Goal: Check status: Check status

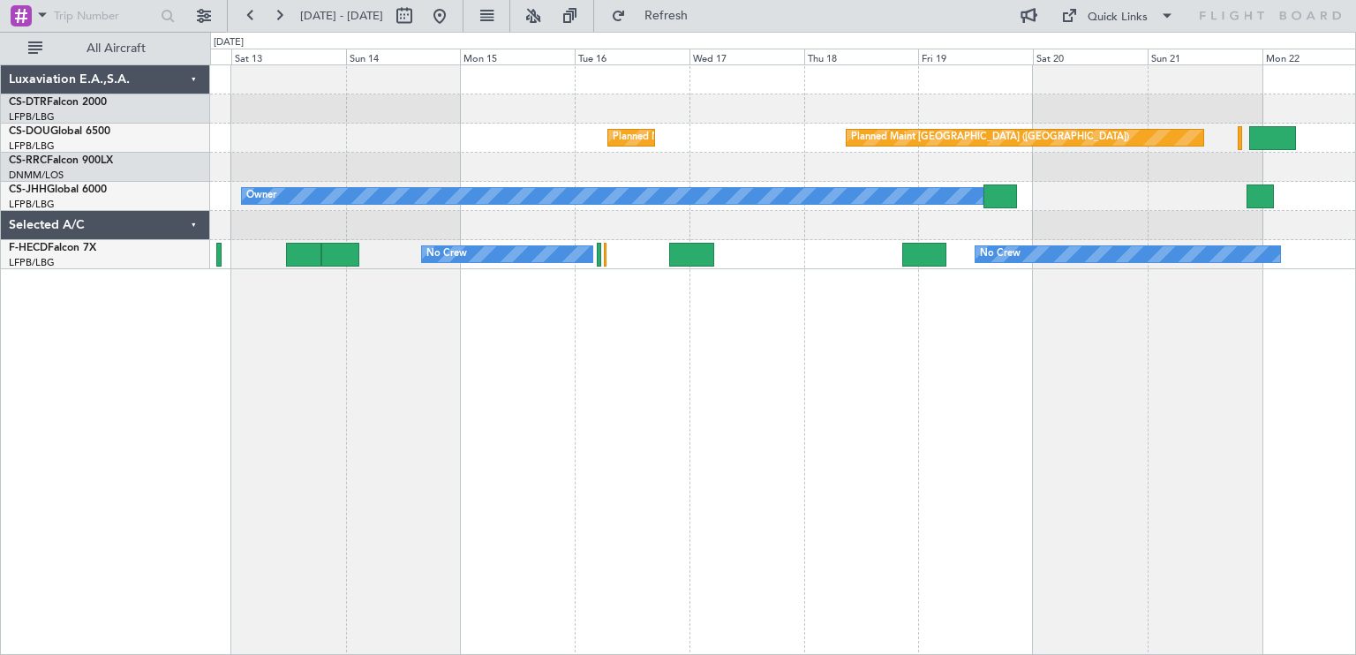
click at [402, 381] on div "Planned Maint [GEOGRAPHIC_DATA] ([GEOGRAPHIC_DATA]) Planned Maint [GEOGRAPHIC_D…" at bounding box center [783, 359] width 1146 height 591
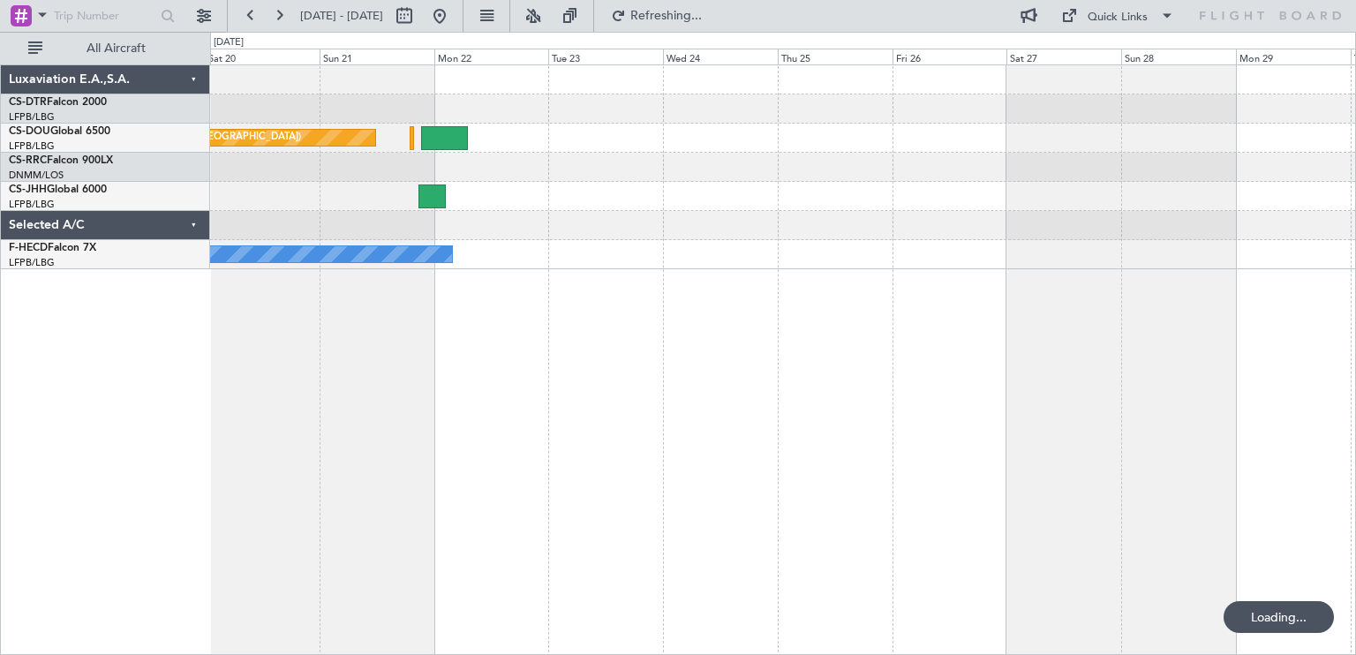
click at [535, 396] on div "Planned Maint [GEOGRAPHIC_DATA] ([GEOGRAPHIC_DATA]) Owner Planned Maint [GEOGRA…" at bounding box center [678, 343] width 1356 height 623
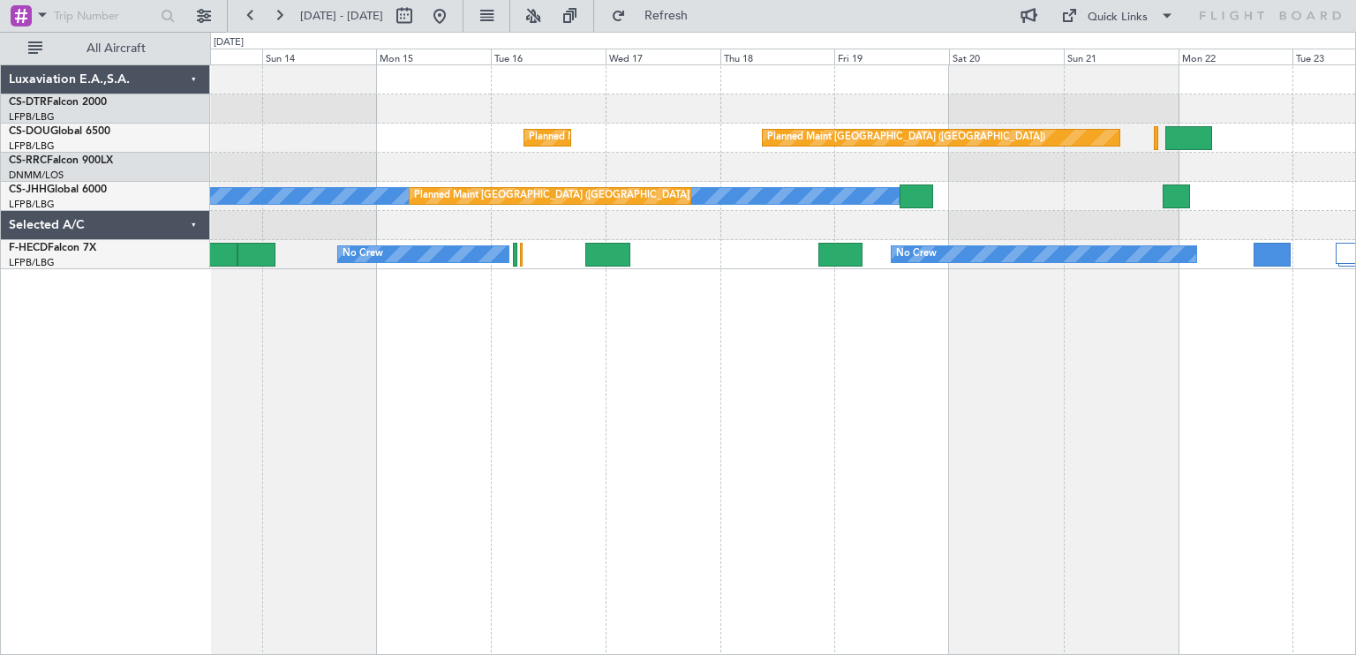
click at [1356, 170] on div "Planned Maint [GEOGRAPHIC_DATA] ([GEOGRAPHIC_DATA]) Planned Maint [GEOGRAPHIC_D…" at bounding box center [678, 343] width 1356 height 623
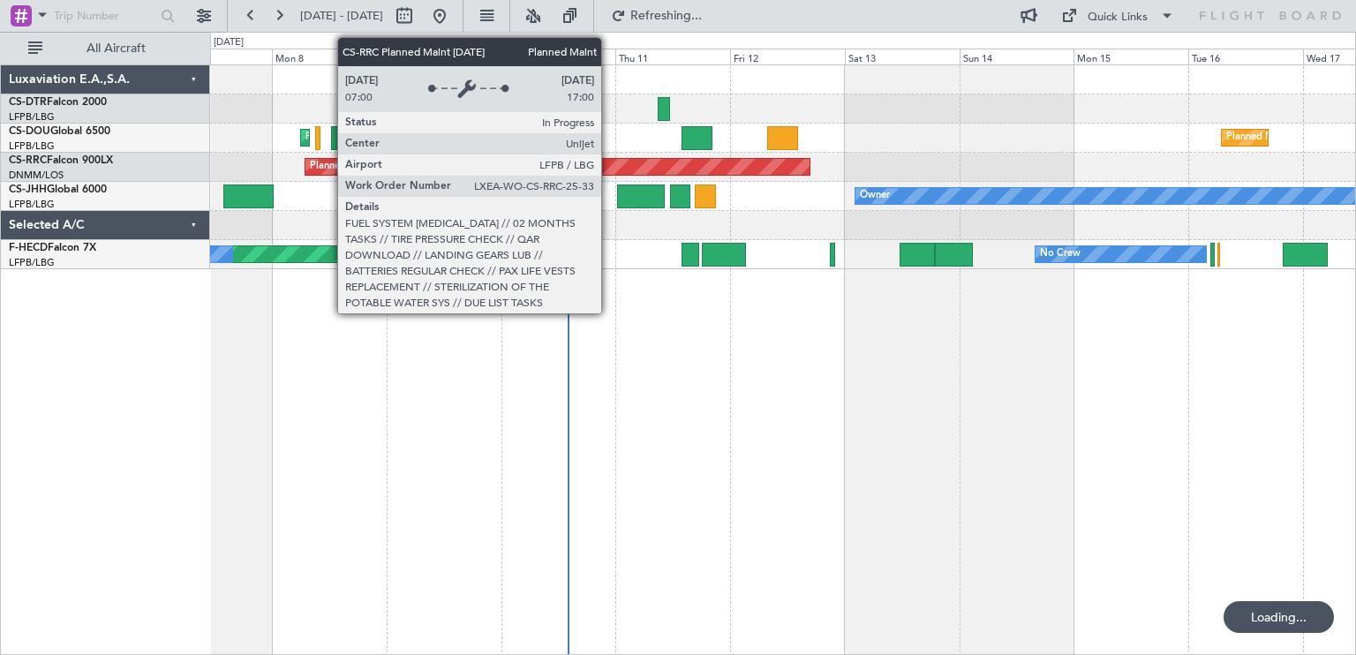
click at [670, 159] on div "Planned Maint [GEOGRAPHIC_DATA] ([GEOGRAPHIC_DATA])" at bounding box center [558, 167] width 505 height 16
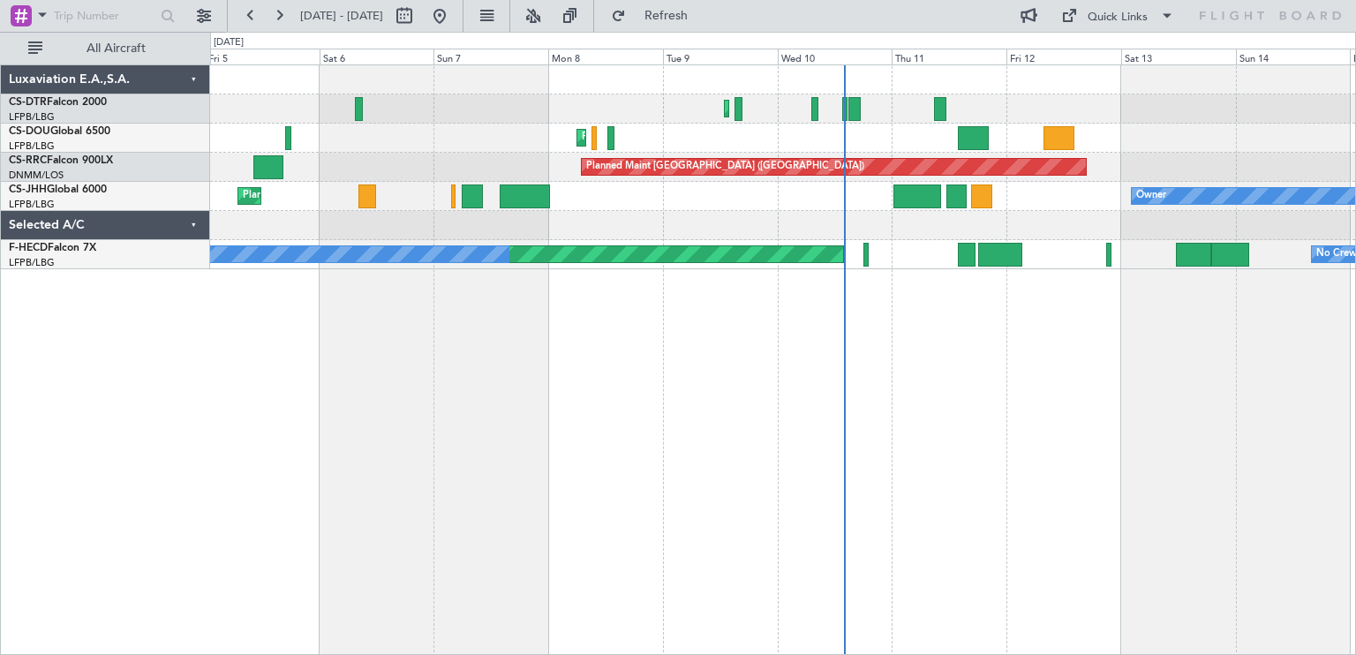
click at [714, 128] on div "Planned Maint Mugla ([GEOGRAPHIC_DATA]) Planned Maint [GEOGRAPHIC_DATA] ([GEOGR…" at bounding box center [782, 167] width 1145 height 204
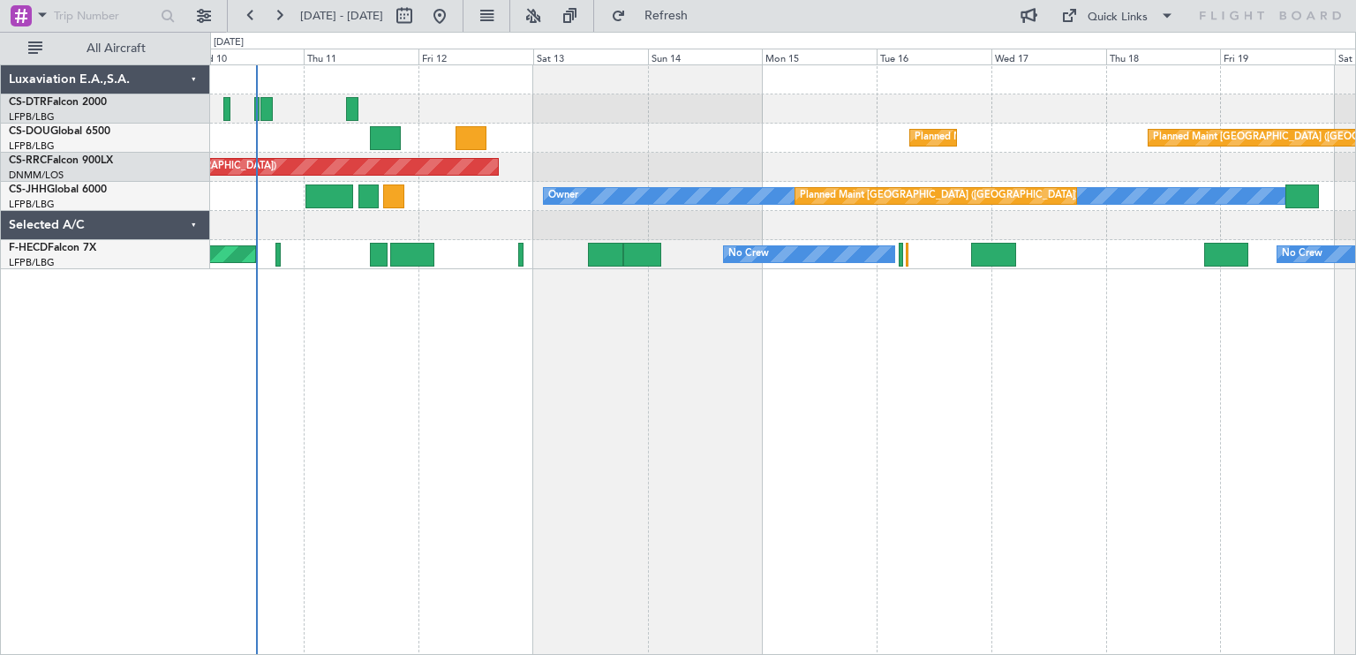
click at [595, 140] on div "Planned Maint [GEOGRAPHIC_DATA] ([GEOGRAPHIC_DATA]) Planned Maint [GEOGRAPHIC_D…" at bounding box center [782, 138] width 1145 height 29
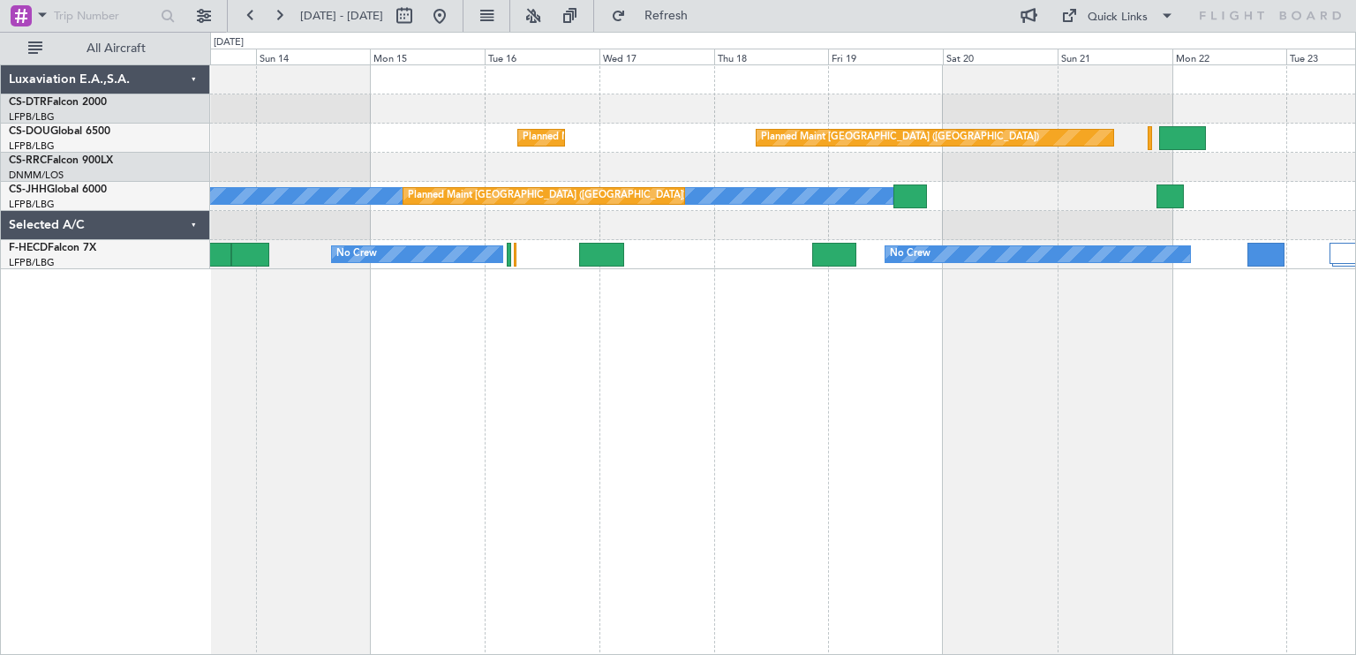
click at [549, 303] on div "Planned Maint [GEOGRAPHIC_DATA] ([GEOGRAPHIC_DATA]) Planned Maint [GEOGRAPHIC_D…" at bounding box center [783, 359] width 1146 height 591
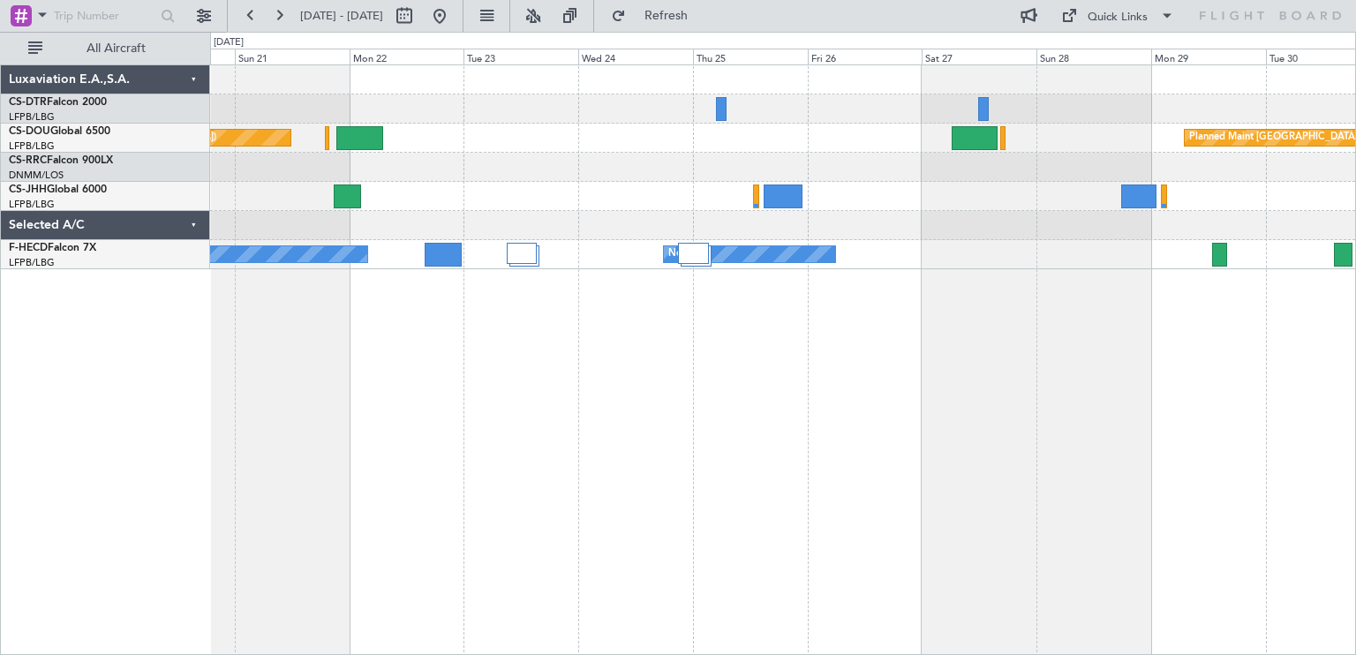
click at [365, 306] on div "Planned Maint [GEOGRAPHIC_DATA] ([GEOGRAPHIC_DATA]) Planned Maint [GEOGRAPHIC_D…" at bounding box center [783, 359] width 1146 height 591
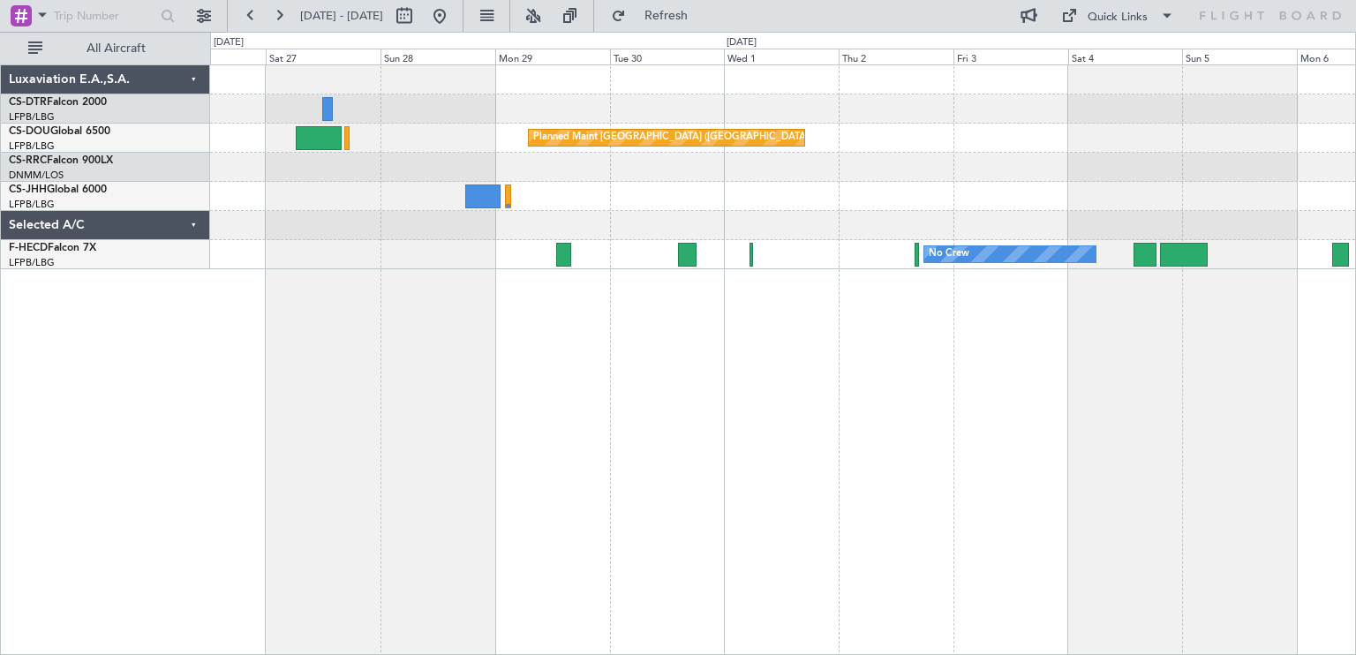
click at [123, 359] on div "Planned Maint [GEOGRAPHIC_DATA] ([GEOGRAPHIC_DATA]) No Crew No Crew Luxaviation…" at bounding box center [678, 343] width 1356 height 623
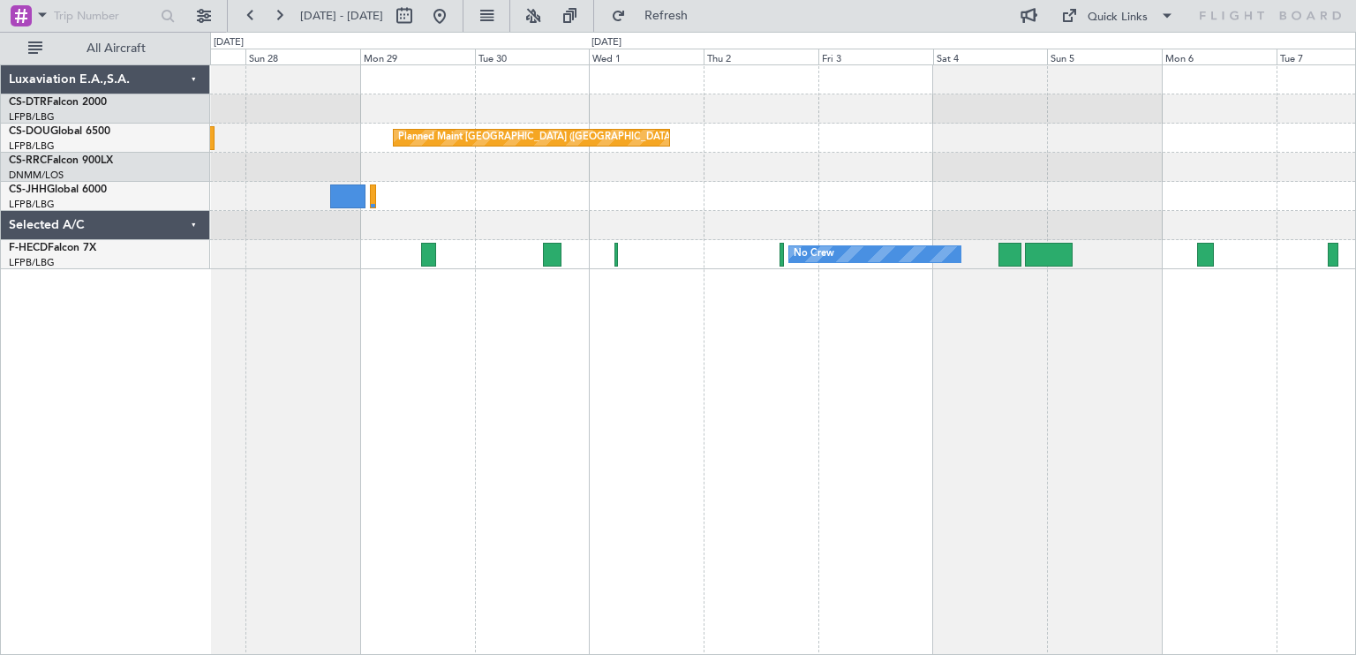
click at [400, 295] on div "Planned Maint [GEOGRAPHIC_DATA] ([GEOGRAPHIC_DATA]) No Crew No Crew" at bounding box center [783, 359] width 1146 height 591
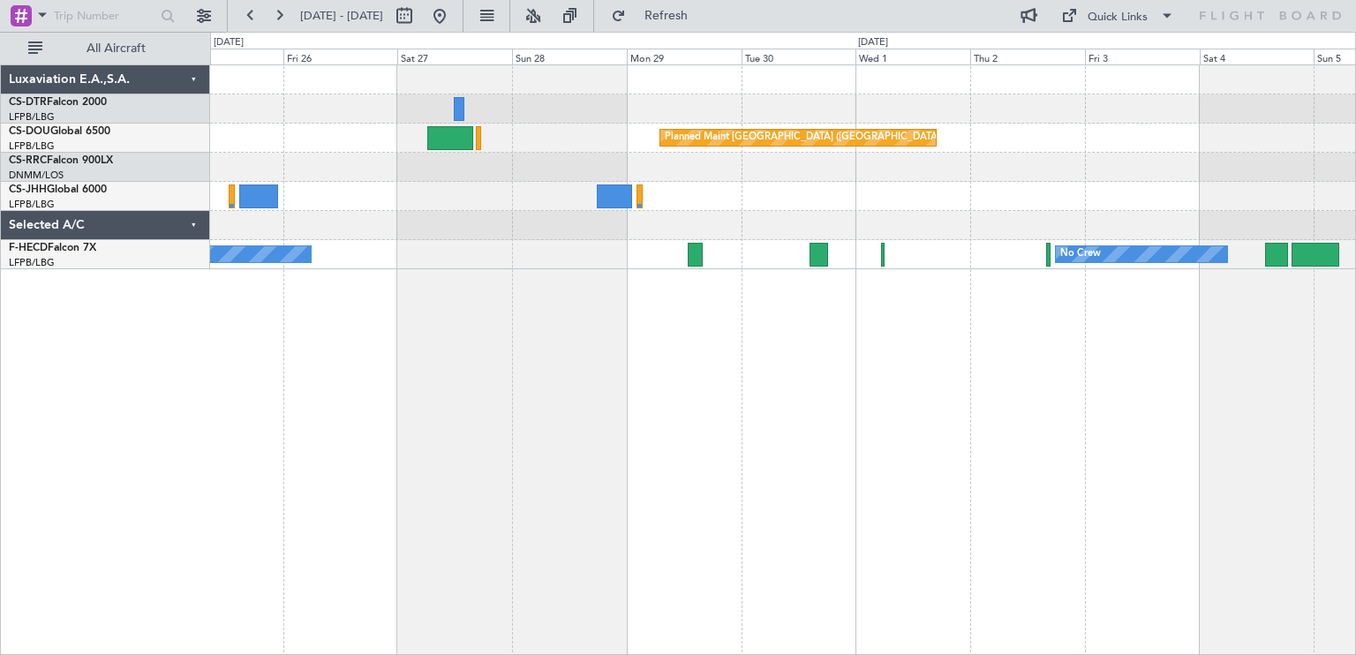
click at [1221, 291] on div "Planned Maint [GEOGRAPHIC_DATA] ([GEOGRAPHIC_DATA]) No Crew No Crew" at bounding box center [783, 359] width 1146 height 591
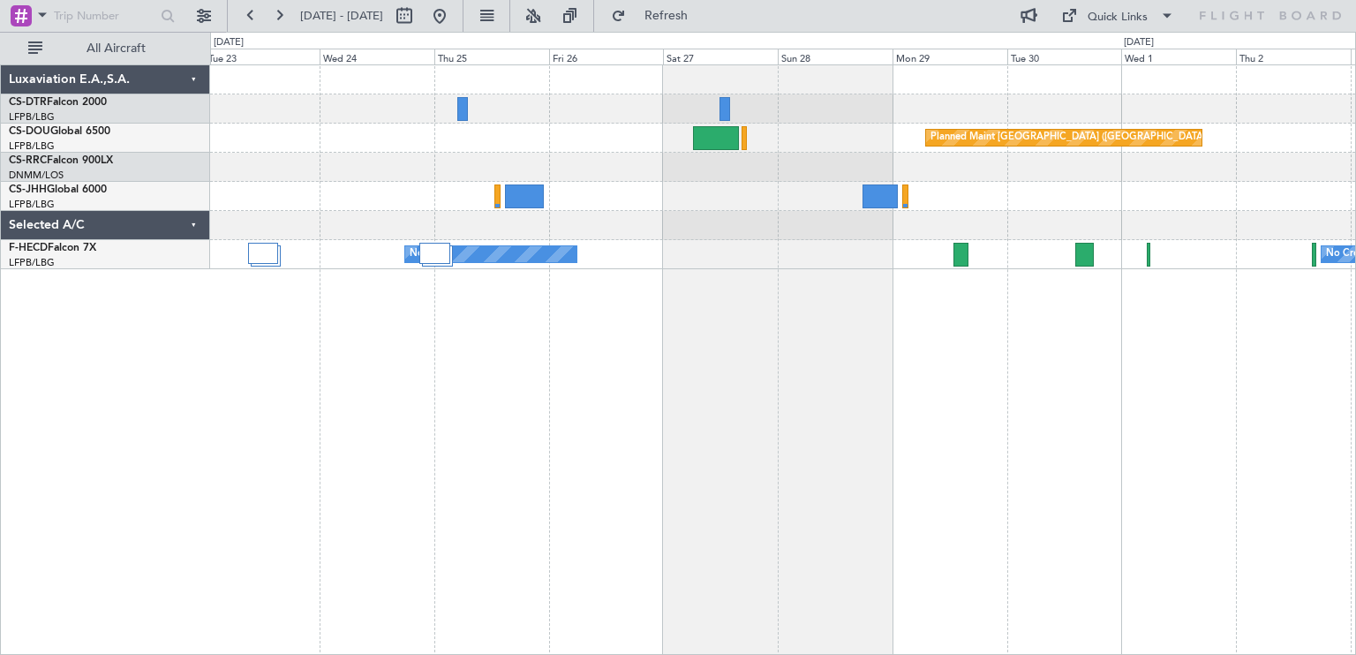
click at [584, 295] on div "Planned Maint [GEOGRAPHIC_DATA] ([GEOGRAPHIC_DATA]) Planned Maint [GEOGRAPHIC_D…" at bounding box center [783, 359] width 1146 height 591
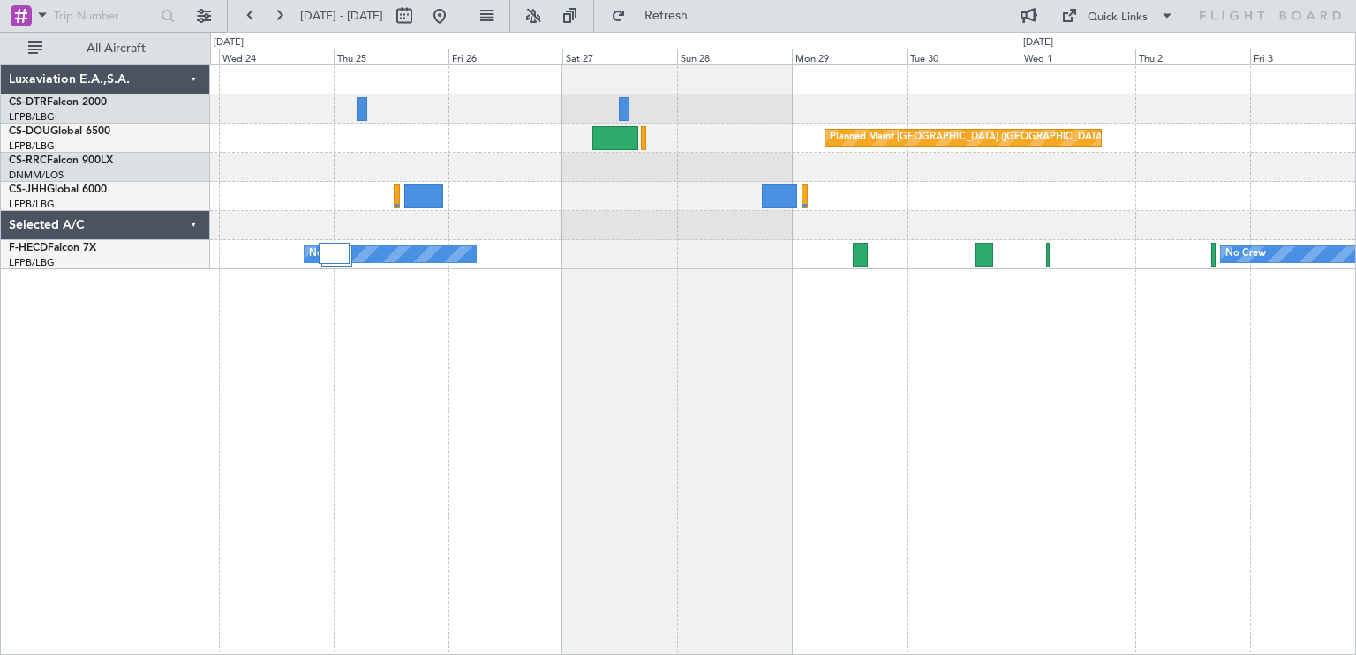
click at [424, 243] on div "No Crew No Crew No Crew" at bounding box center [782, 254] width 1145 height 29
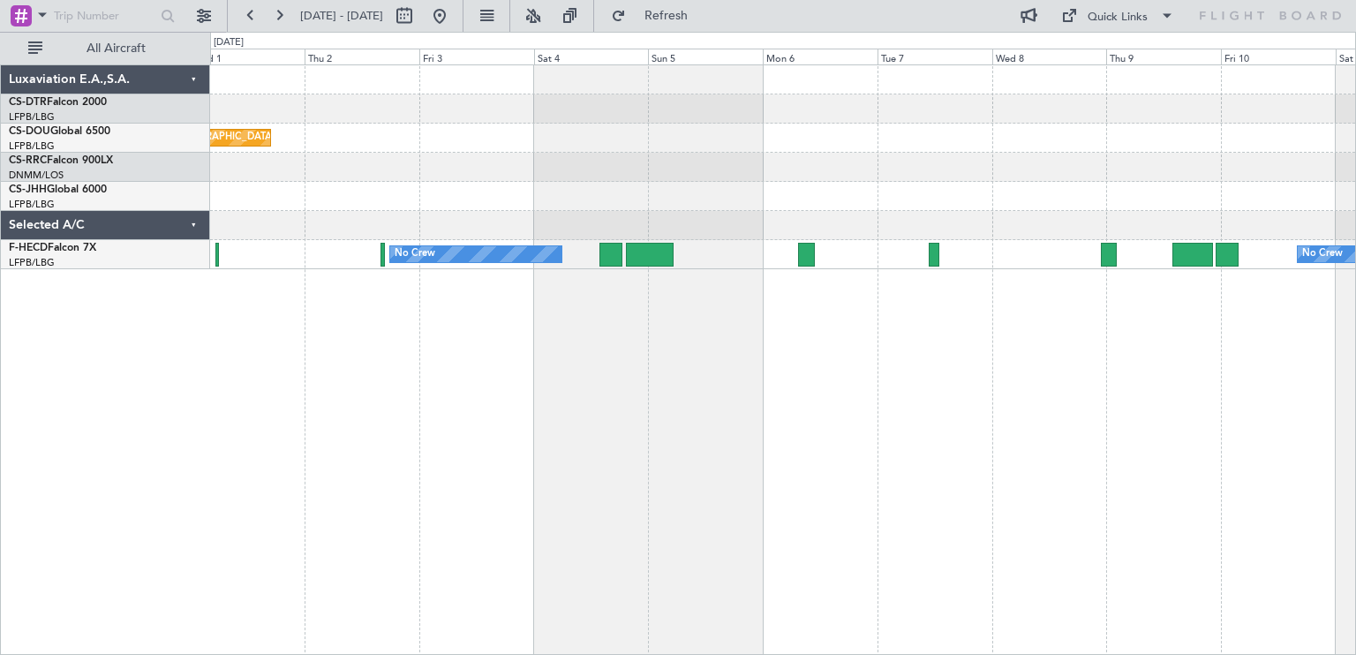
click at [452, 309] on div "Planned Maint [GEOGRAPHIC_DATA] ([GEOGRAPHIC_DATA]) No Crew No Crew Planned Mai…" at bounding box center [783, 359] width 1146 height 591
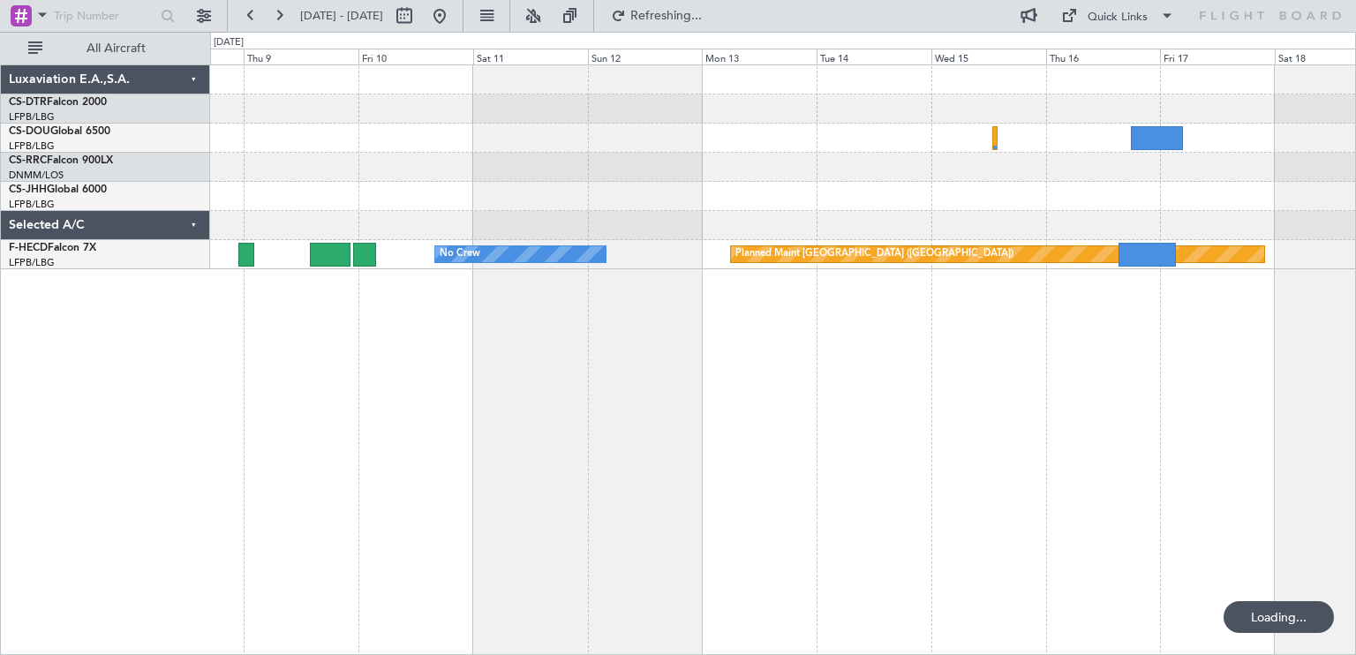
click at [311, 303] on div "No Crew Planned Maint [GEOGRAPHIC_DATA] ([GEOGRAPHIC_DATA])" at bounding box center [783, 359] width 1146 height 591
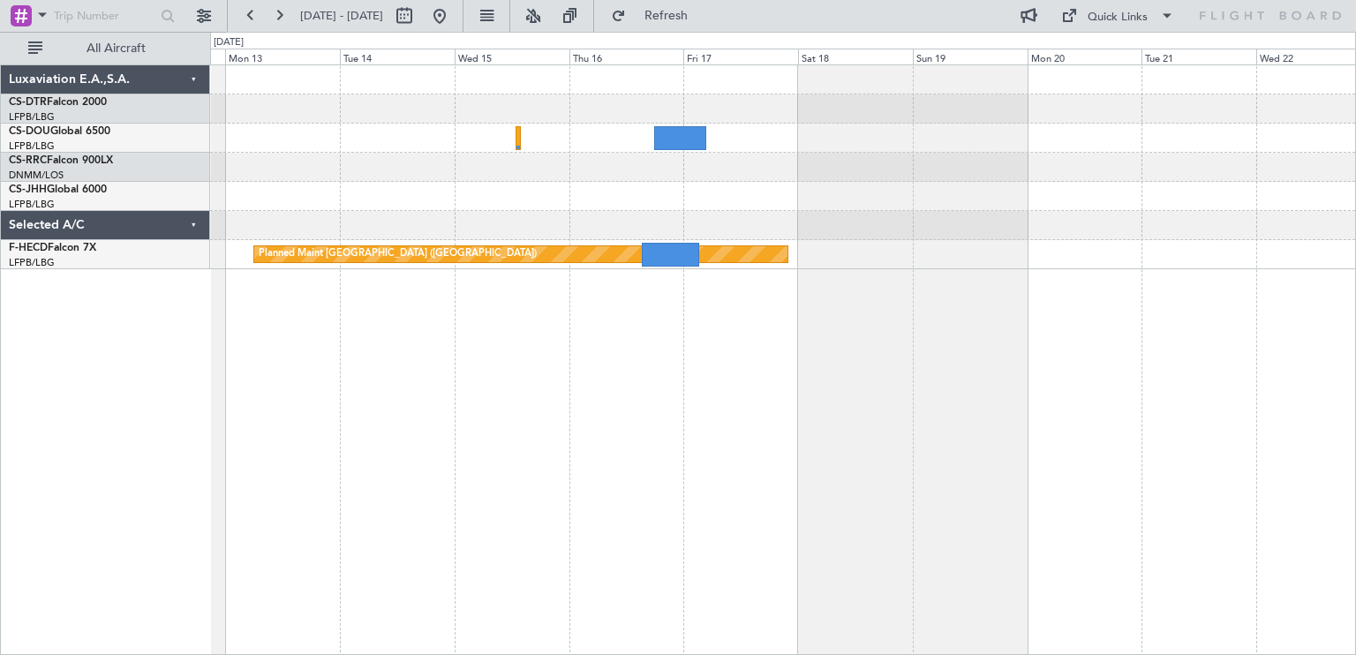
click at [434, 317] on div "Planned Maint [GEOGRAPHIC_DATA] ([GEOGRAPHIC_DATA]) No Crew" at bounding box center [783, 359] width 1146 height 591
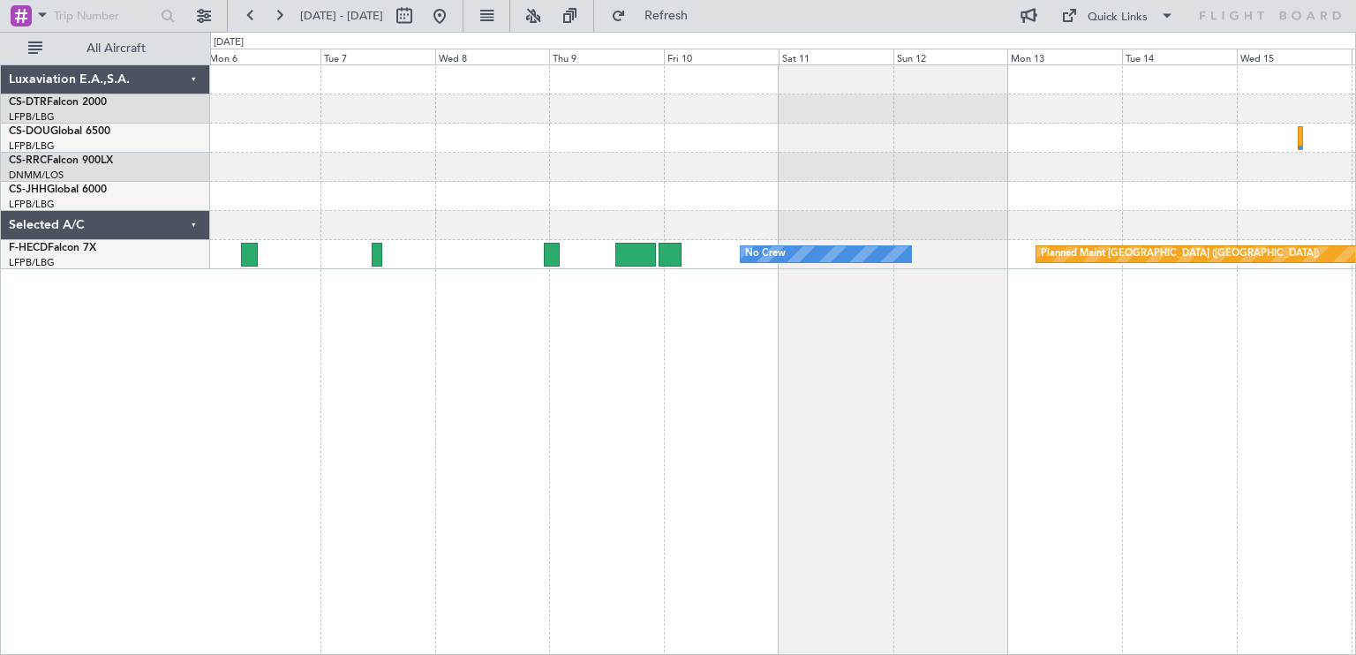
click at [1356, 419] on div "Planned Maint [GEOGRAPHIC_DATA] ([GEOGRAPHIC_DATA]) No Crew No Crew Luxaviation…" at bounding box center [678, 343] width 1356 height 623
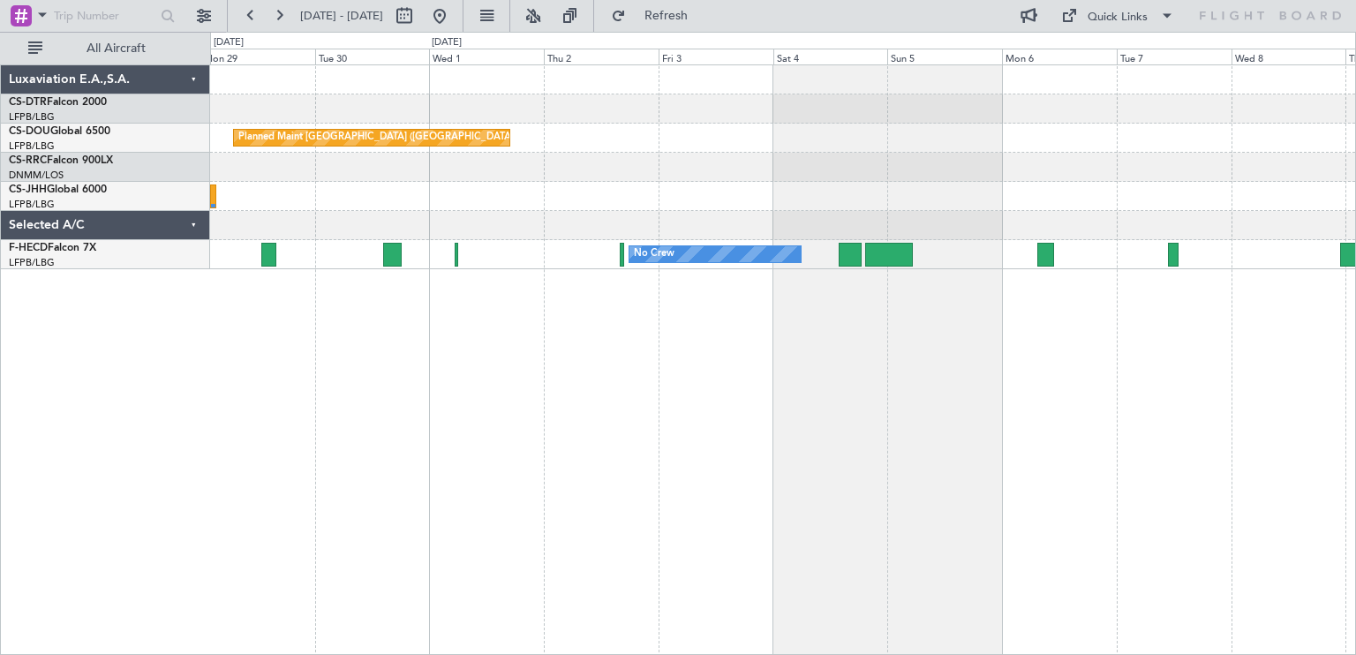
click at [1267, 326] on div "Planned Maint [GEOGRAPHIC_DATA] ([GEOGRAPHIC_DATA]) No Crew No Crew" at bounding box center [783, 359] width 1146 height 591
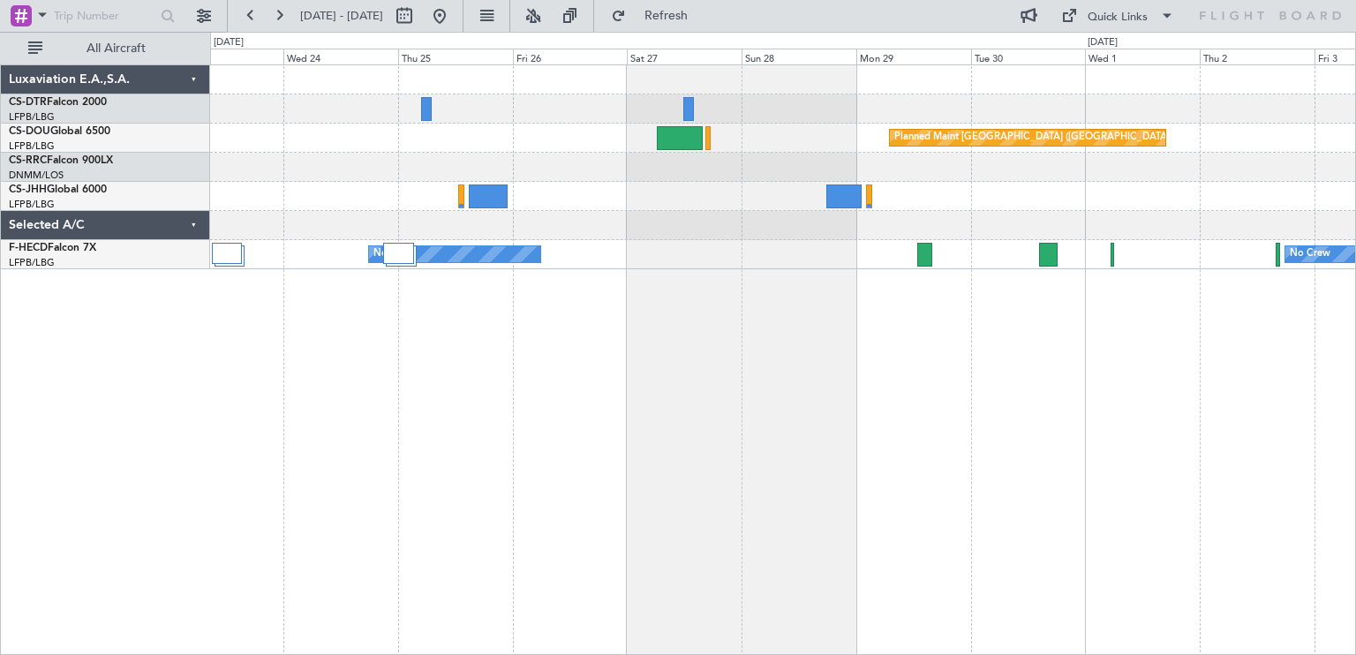
click at [1275, 359] on div "Planned Maint [GEOGRAPHIC_DATA] ([GEOGRAPHIC_DATA]) Planned Maint [GEOGRAPHIC_D…" at bounding box center [783, 359] width 1146 height 591
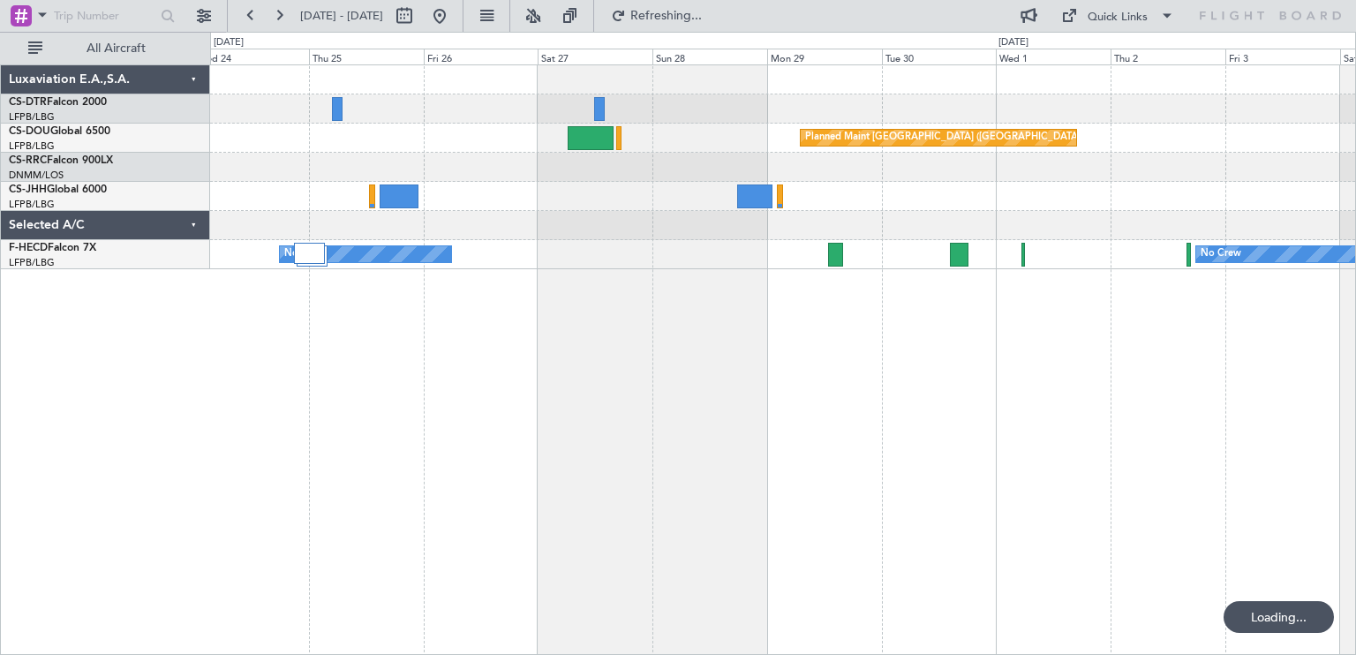
click at [709, 232] on div "Planned Maint [GEOGRAPHIC_DATA] ([GEOGRAPHIC_DATA]) No Crew No Crew No Crew" at bounding box center [783, 359] width 1146 height 591
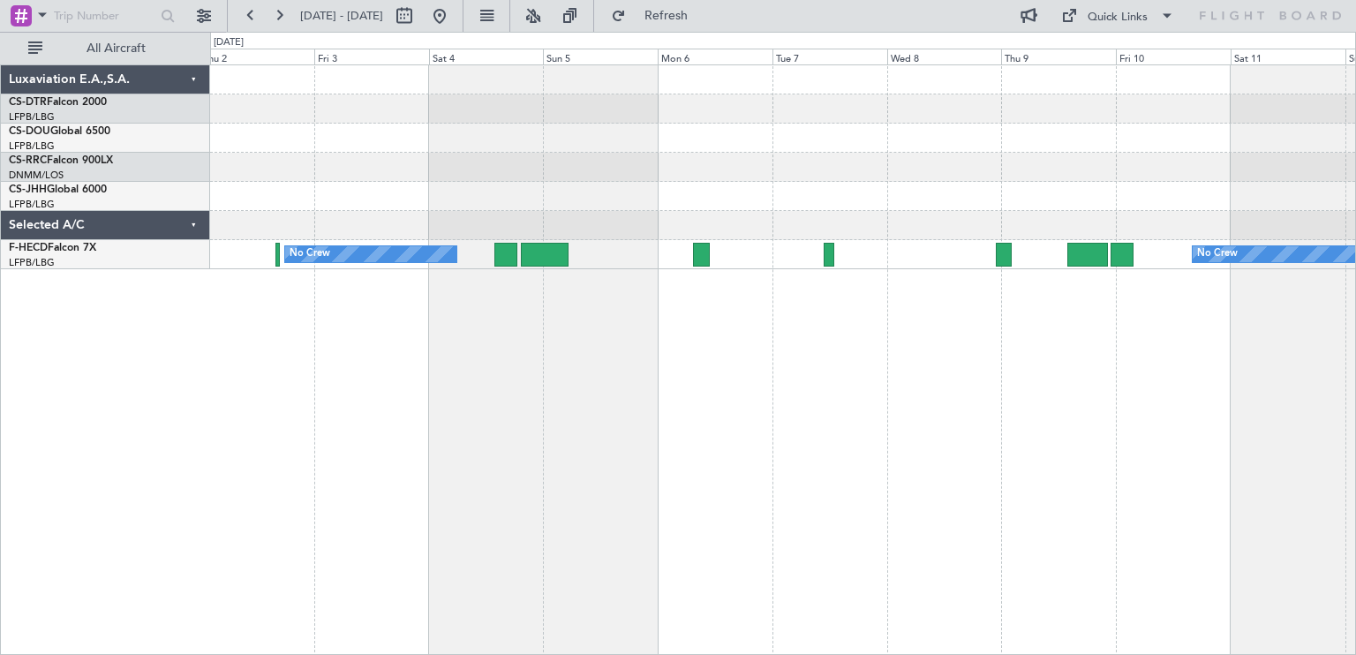
click at [94, 306] on div "Planned Maint [GEOGRAPHIC_DATA] ([GEOGRAPHIC_DATA]) No Crew No Crew Planned Mai…" at bounding box center [678, 343] width 1356 height 623
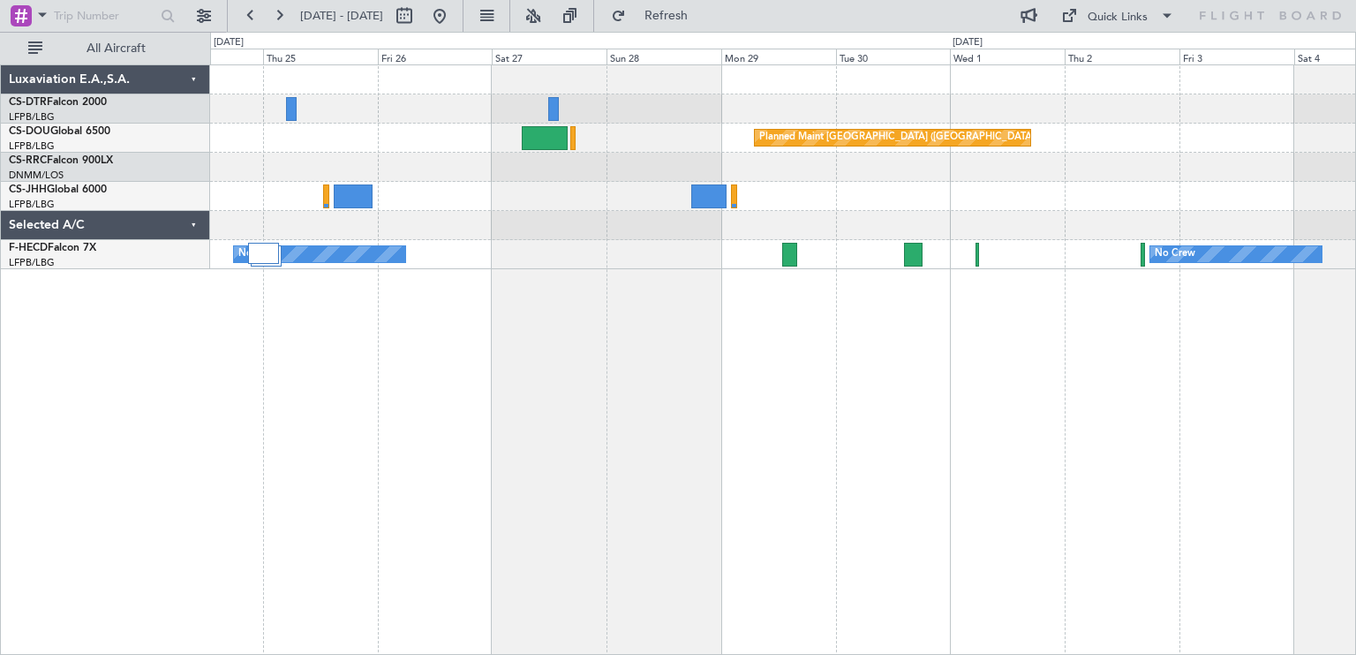
click at [1356, 297] on div "Planned Maint [GEOGRAPHIC_DATA] ([GEOGRAPHIC_DATA]) No Crew No Crew No Crew Lux…" at bounding box center [678, 343] width 1356 height 623
